Goal: Task Accomplishment & Management: Use online tool/utility

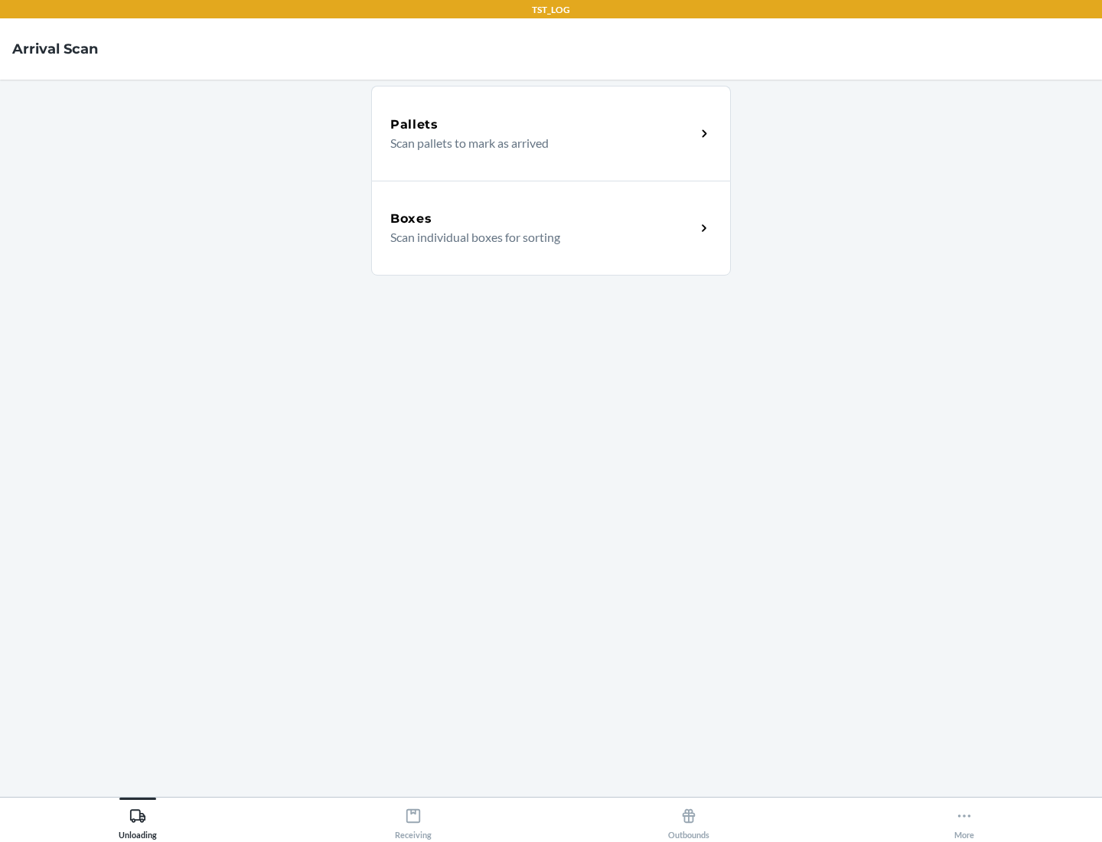
click at [543, 219] on div "Boxes" at bounding box center [542, 219] width 305 height 18
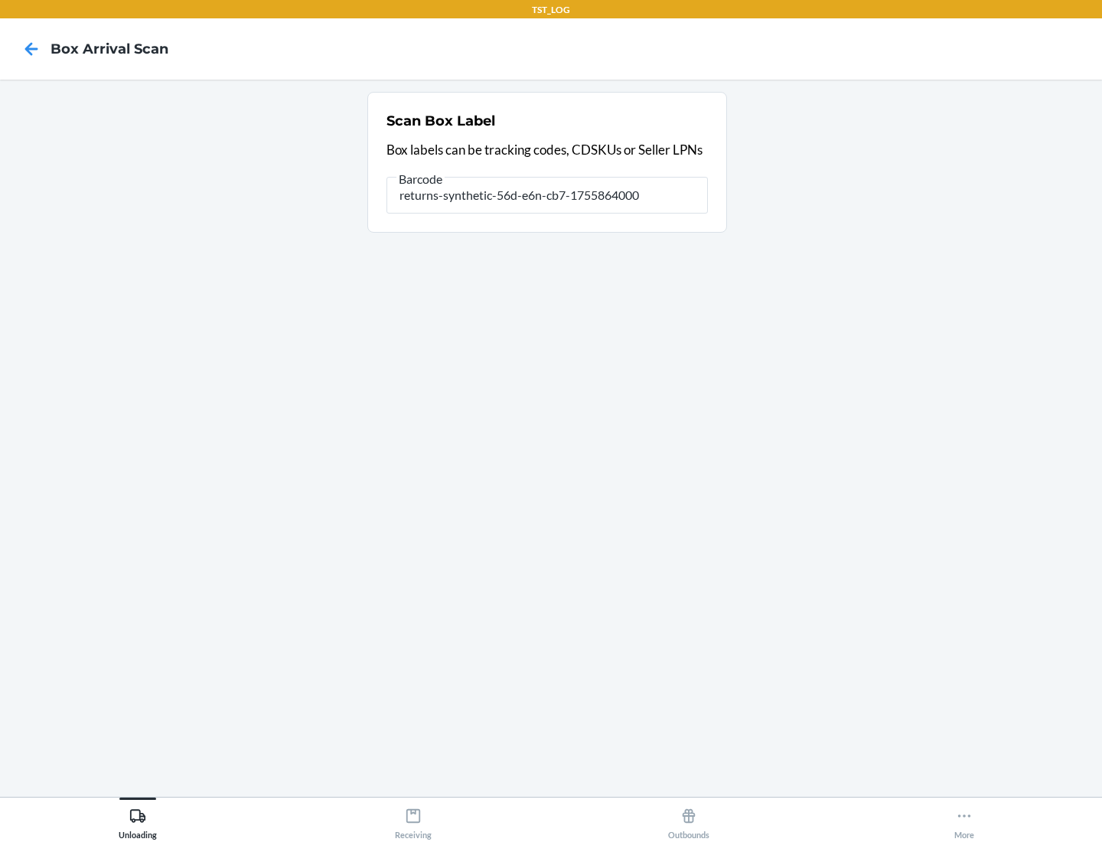
type input "returns-synthetic-56d-e6n-cb7-1755864000"
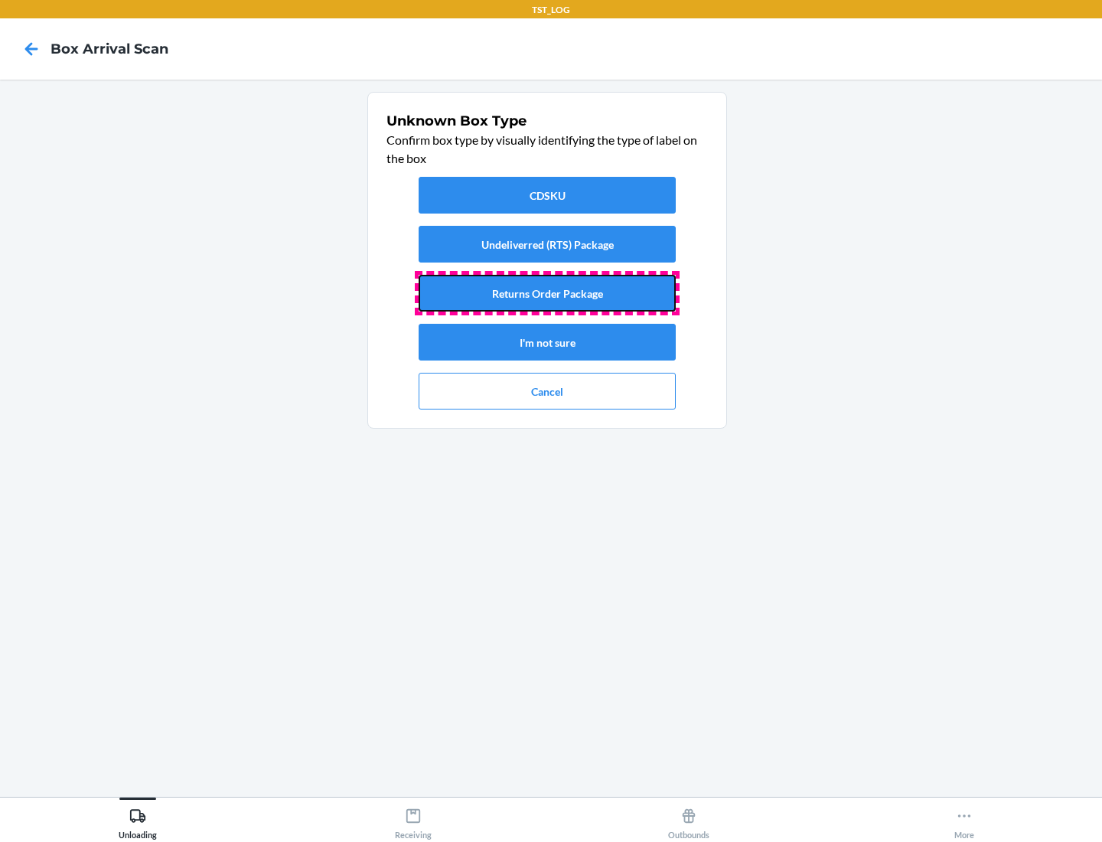
click at [547, 293] on button "Returns Order Package" at bounding box center [547, 293] width 257 height 37
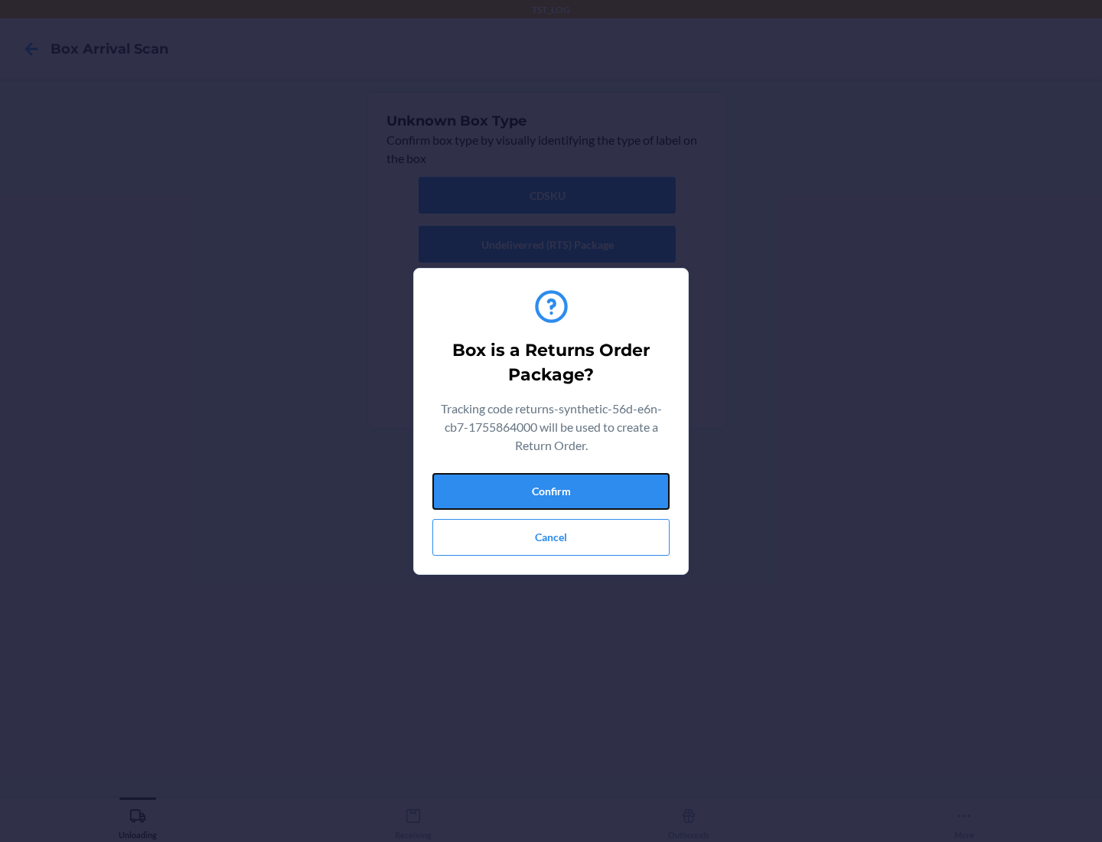
click at [551, 491] on button "Confirm" at bounding box center [551, 491] width 237 height 37
